Goal: Transaction & Acquisition: Obtain resource

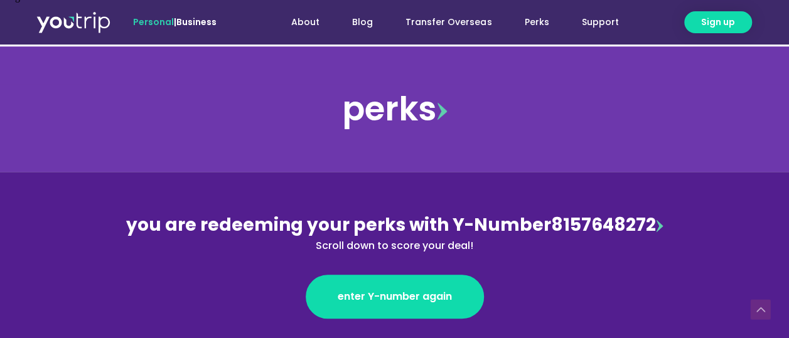
scroll to position [376, 0]
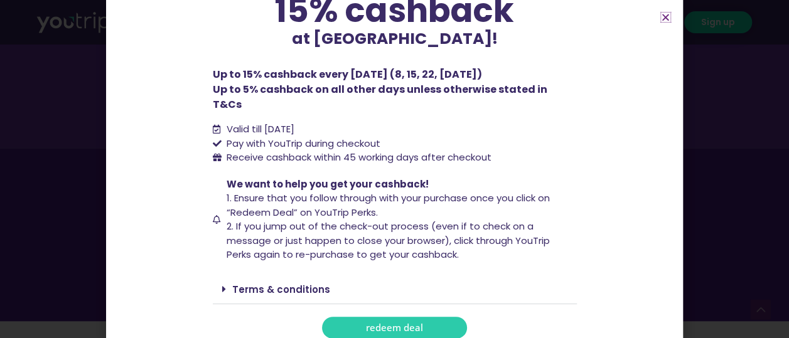
scroll to position [439, 0]
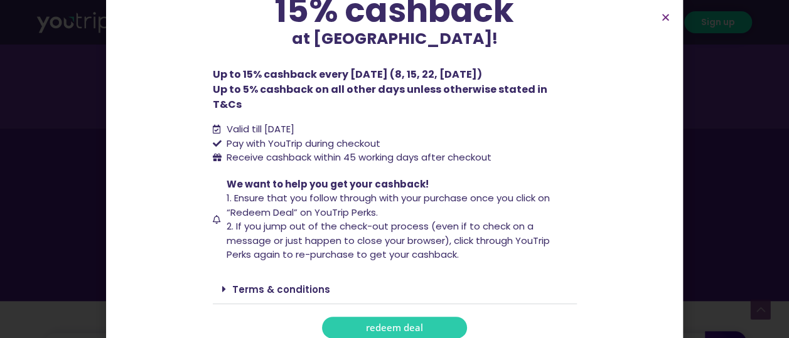
click at [397, 323] on span "redeem deal" at bounding box center [394, 327] width 57 height 9
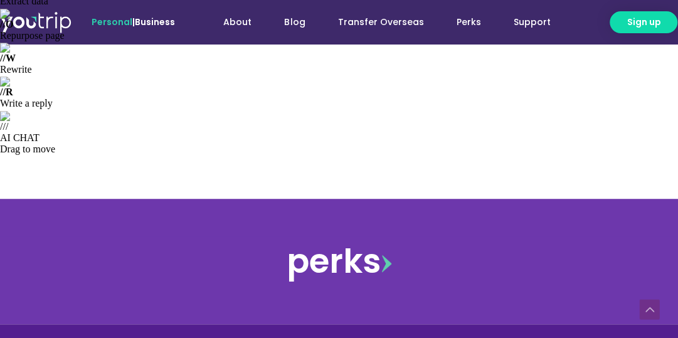
scroll to position [314, 0]
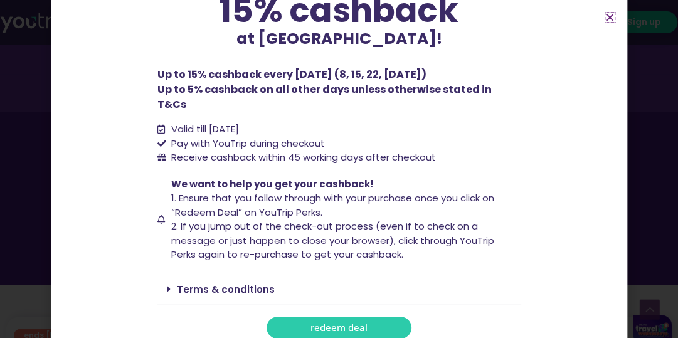
scroll to position [502, 0]
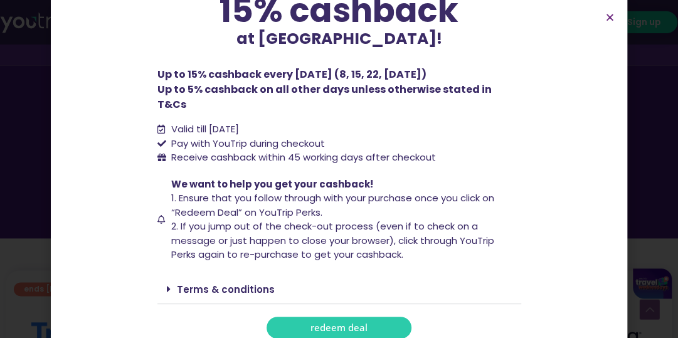
click at [346, 323] on span "redeem deal" at bounding box center [339, 327] width 57 height 9
